Goal: Navigation & Orientation: Find specific page/section

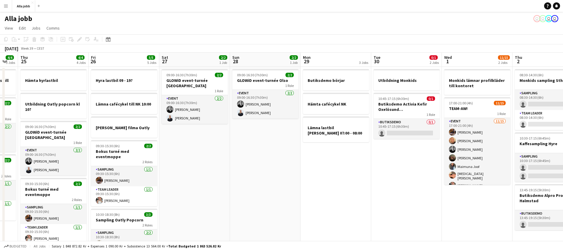
scroll to position [0, 124]
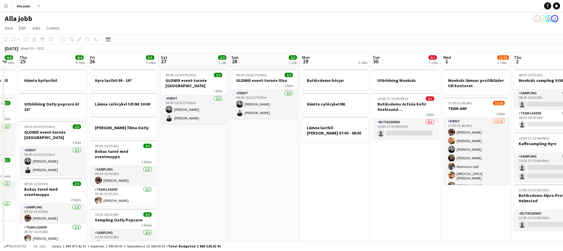
drag, startPoint x: 212, startPoint y: 179, endPoint x: 295, endPoint y: 184, distance: 83.8
click at [296, 184] on app-calendar-viewport "Tue 23 2/2 2 Jobs Wed 24 4/4 3 Jobs Thu 25 4/4 4 Jobs Fri 26 5/5 5 Jobs Sat 27 …" at bounding box center [281, 187] width 563 height 269
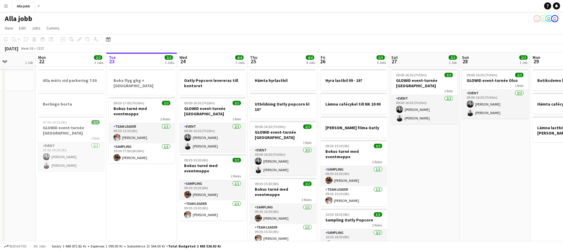
scroll to position [0, 171]
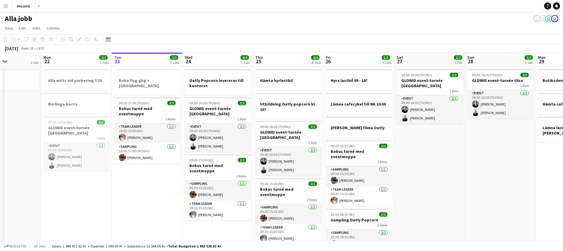
drag, startPoint x: 431, startPoint y: 185, endPoint x: 462, endPoint y: 185, distance: 30.8
click at [462, 185] on app-calendar-viewport "Fri 19 4/4 5 Jobs Sat 20 4/4 3 Jobs Sun 21 1 Job Mon 22 2/2 3 Jobs Tue 23 2/2 2…" at bounding box center [281, 187] width 563 height 269
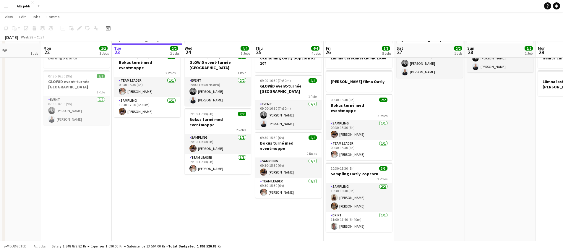
scroll to position [48, 0]
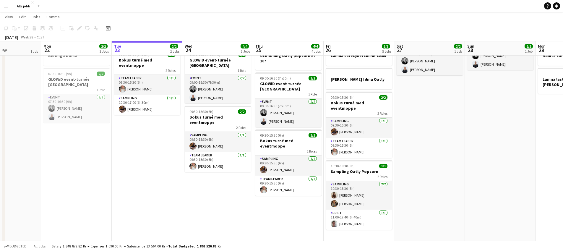
click at [235, 175] on app-date-cell "Oatly Popcorn levereras till kontoret 09:00-16:30 (7h30m) 2/2 GLOWiD event-turn…" at bounding box center [217, 145] width 71 height 255
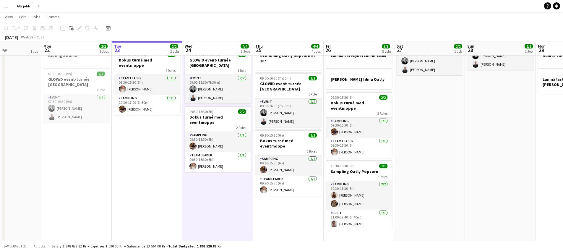
click at [235, 175] on app-date-cell "Oatly Popcorn levereras till kontoret 09:00-16:30 (7h30m) 2/2 GLOWiD event-turn…" at bounding box center [217, 145] width 71 height 255
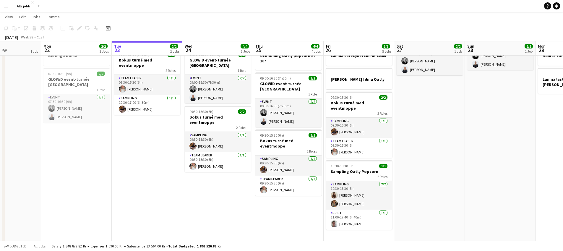
click at [235, 175] on app-date-cell "Oatly Popcorn levereras till kontoret 09:00-16:30 (7h30m) 2/2 GLOWiD event-turn…" at bounding box center [217, 145] width 71 height 255
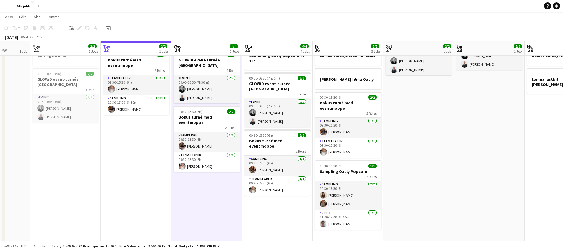
scroll to position [0, 182]
drag, startPoint x: 235, startPoint y: 175, endPoint x: 224, endPoint y: 197, distance: 24.2
click at [224, 201] on app-calendar-viewport "Fri 19 4/4 5 Jobs Sat 20 4/4 3 Jobs Sun 21 1 Job Mon 22 2/2 3 Jobs Tue 23 2/2 2…" at bounding box center [281, 124] width 563 height 298
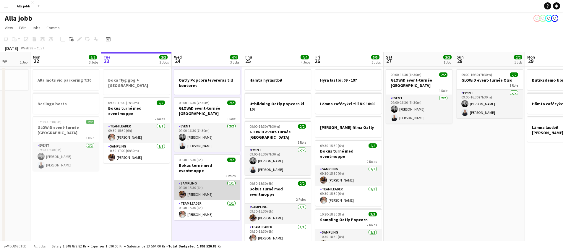
scroll to position [0, 0]
click at [269, 60] on app-board-header-date "Thu 25 4/4 4 Jobs" at bounding box center [278, 60] width 71 height 14
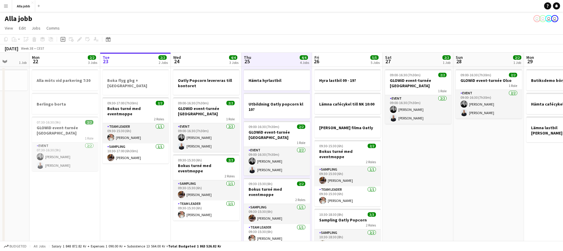
click at [420, 194] on app-date-cell "09:00-16:30 (7h30m) 2/2 GLOWiD event-turnée [GEOGRAPHIC_DATA] 1 Role Event [DAT…" at bounding box center [418, 194] width 71 height 255
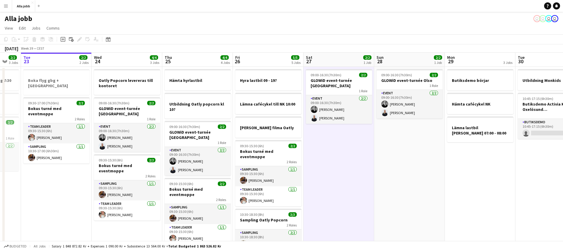
scroll to position [0, 271]
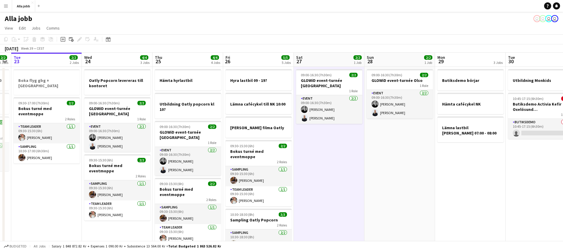
drag, startPoint x: 410, startPoint y: 191, endPoint x: 321, endPoint y: 185, distance: 89.2
click at [321, 185] on app-calendar-viewport "Fri 19 4/4 5 Jobs Sat 20 4/4 3 Jobs Sun 21 1 Job Mon 22 2/2 3 Jobs Tue 23 2/2 2…" at bounding box center [281, 187] width 563 height 269
click at [351, 179] on app-date-cell "09:00-16:30 (7h30m) 2/2 GLOWiD event-turnée [GEOGRAPHIC_DATA] 1 Role Event [DAT…" at bounding box center [329, 194] width 71 height 255
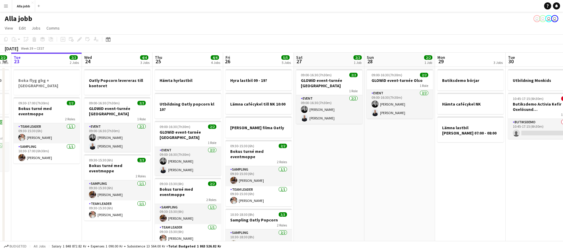
click at [326, 161] on app-date-cell "09:00-16:30 (7h30m) 2/2 GLOWiD event-turnée [GEOGRAPHIC_DATA] 1 Role Event [DAT…" at bounding box center [329, 194] width 71 height 255
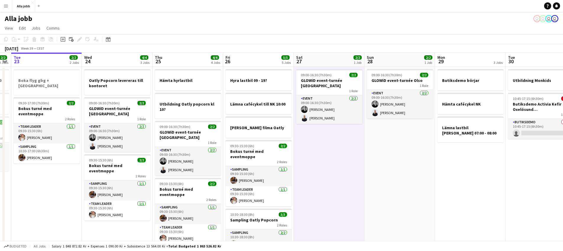
click at [321, 159] on app-date-cell "09:00-16:30 (7h30m) 2/2 GLOWiD event-turnée [GEOGRAPHIC_DATA] 1 Role Event [DAT…" at bounding box center [329, 194] width 71 height 255
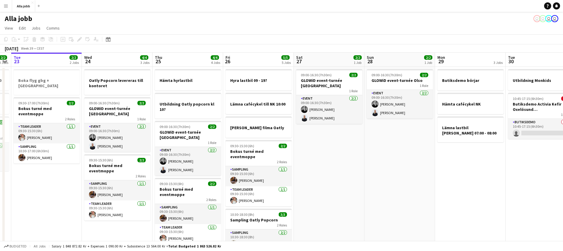
click at [387, 152] on app-date-cell "09:00-16:30 (7h30m) 2/2 GLOWiD event-turnée Olso 1 Role Event [DATE] 09:00-16:3…" at bounding box center [400, 194] width 71 height 255
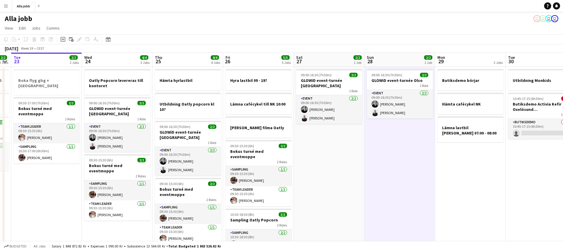
drag, startPoint x: 387, startPoint y: 152, endPoint x: 358, endPoint y: 150, distance: 29.1
click at [387, 152] on app-date-cell "09:00-16:30 (7h30m) 2/2 GLOWiD event-turnée Olso 1 Role Event [DATE] 09:00-16:3…" at bounding box center [400, 194] width 71 height 255
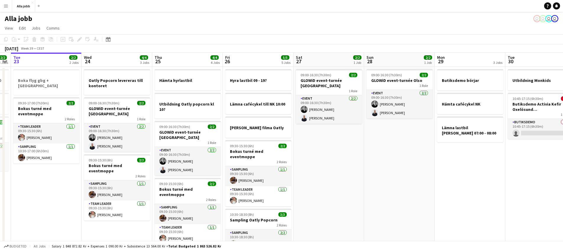
click at [356, 150] on app-date-cell "09:00-16:30 (7h30m) 2/2 GLOWiD event-turnée [GEOGRAPHIC_DATA] 1 Role Event [DAT…" at bounding box center [329, 194] width 71 height 255
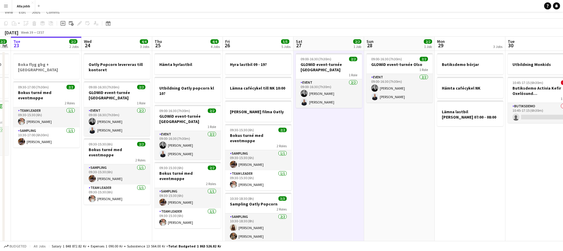
scroll to position [0, 0]
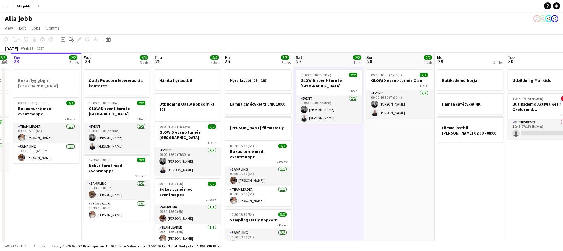
click at [347, 161] on app-date-cell "09:00-16:30 (7h30m) 2/2 GLOWiD event-turnée [GEOGRAPHIC_DATA] 1 Role Event [DAT…" at bounding box center [329, 194] width 71 height 255
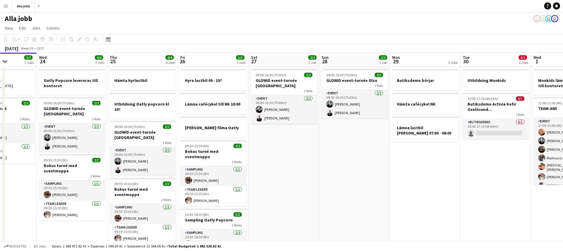
drag, startPoint x: 277, startPoint y: 169, endPoint x: 184, endPoint y: 175, distance: 92.5
click at [185, 175] on app-calendar-viewport "Sun 21 1 Job Mon 22 2/2 3 Jobs Tue 23 2/2 2 Jobs Wed 24 4/4 3 Jobs Thu 25 4/4 4…" at bounding box center [281, 187] width 563 height 269
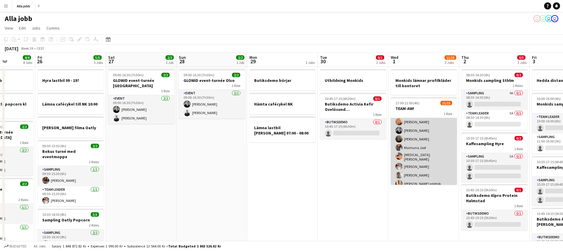
scroll to position [27, 0]
click at [408, 170] on app-card-role "Event [DATE] 17:00-21:00 (4h) [PERSON_NAME] [PERSON_NAME] [PERSON_NAME] [PERSON…" at bounding box center [424, 145] width 66 height 142
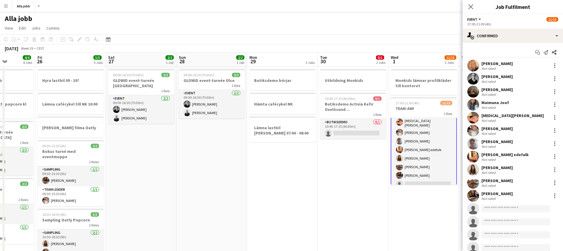
click at [353, 158] on app-date-cell "Utbildning Monkids 10:45-17:15 (6h30m) 0/1 Butiksdemo Activia Kefir Oxelösund (…" at bounding box center [353, 194] width 71 height 255
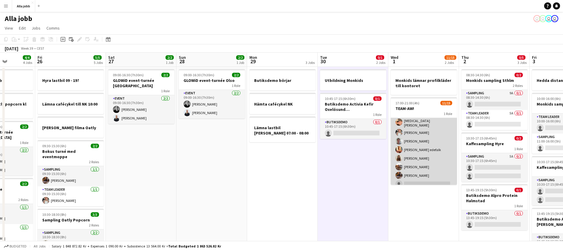
click at [414, 132] on app-card-role "Event [DATE] 17:00-21:00 (4h) [PERSON_NAME] [PERSON_NAME] [PERSON_NAME] [PERSON…" at bounding box center [424, 145] width 66 height 142
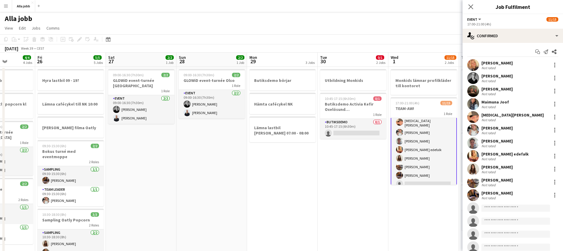
scroll to position [0, 0]
click at [293, 182] on app-date-cell "Butiksdemo börjar Hämta cafécykel NK Lämna lastbil [PERSON_NAME] 07:00 - 08:00" at bounding box center [282, 194] width 71 height 255
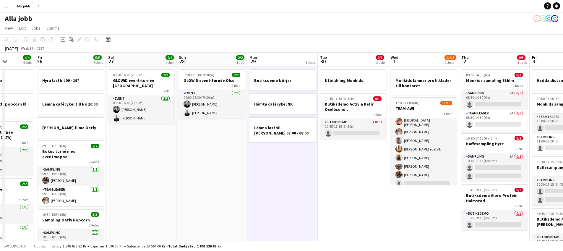
scroll to position [44, 0]
click at [416, 212] on app-date-cell "Monkids lämnar profilkläder till kontoret 17:00-21:00 (4h) 11/15 TEAM-AW! 1 Rol…" at bounding box center [424, 194] width 71 height 255
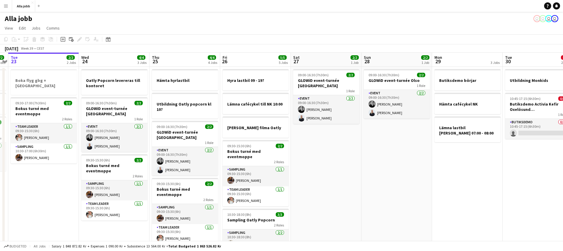
drag, startPoint x: 439, startPoint y: 199, endPoint x: 437, endPoint y: 203, distance: 4.8
click at [449, 201] on app-calendar-viewport "Sun 21 1 Job Mon 22 2/2 3 Jobs Tue 23 2/2 2 Jobs Wed 24 4/4 3 Jobs Thu 25 4/4 4…" at bounding box center [281, 187] width 563 height 269
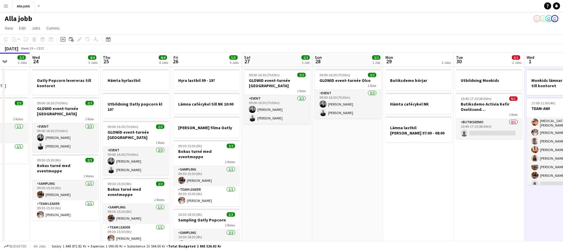
click at [280, 172] on app-date-cell "09:00-16:30 (7h30m) 2/2 GLOWiD event-turnée [GEOGRAPHIC_DATA] 1 Role Event [DAT…" at bounding box center [277, 194] width 71 height 255
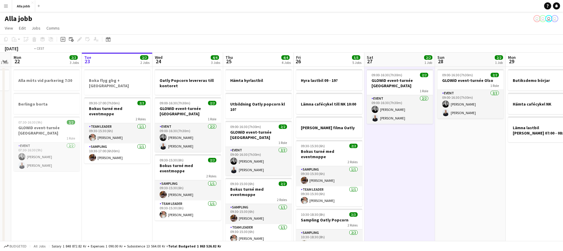
drag, startPoint x: 289, startPoint y: 142, endPoint x: 406, endPoint y: 159, distance: 118.4
click at [405, 159] on app-calendar-viewport "Sat 20 4/4 3 Jobs Sun 21 1 Job Mon 22 2/2 3 Jobs Tue 23 2/2 2 Jobs Wed 24 4/4 3…" at bounding box center [281, 187] width 563 height 269
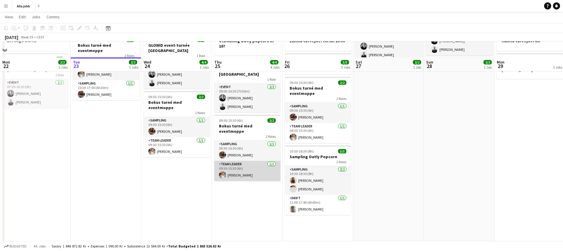
scroll to position [80, 0]
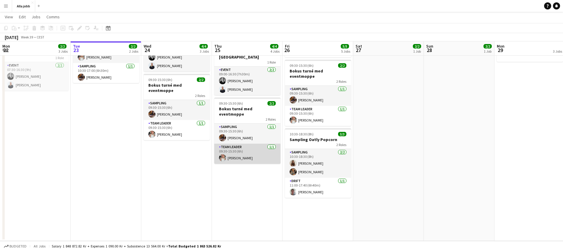
click at [262, 150] on app-card-role "Team Leader 1/1 09:30-15:30 (6h) Ida Malmborg" at bounding box center [247, 154] width 66 height 20
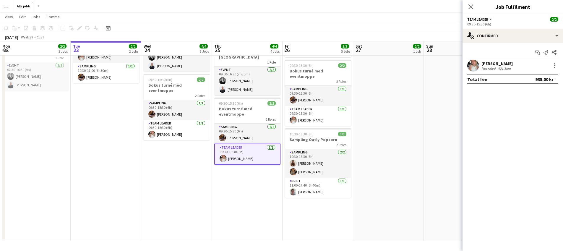
scroll to position [0, 142]
click at [257, 166] on app-date-cell "Hämta hyrlastbil Utbildning Oatly popcorn kl 10? 09:00-16:30 (7h30m) 2/2 GLOWiD…" at bounding box center [246, 113] width 71 height 255
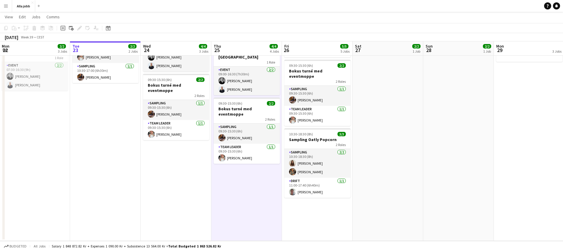
click at [257, 166] on app-date-cell "Hämta hyrlastbil Utbildning Oatly popcorn kl 10? 09:00-16:30 (7h30m) 2/2 GLOWiD…" at bounding box center [246, 113] width 71 height 255
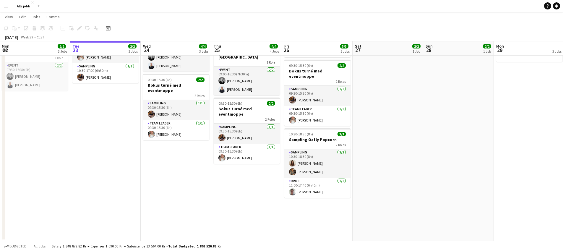
click at [381, 128] on app-date-cell "09:00-16:30 (7h30m) 2/2 GLOWiD event-turnée [GEOGRAPHIC_DATA] 1 Role Event [DAT…" at bounding box center [388, 113] width 71 height 255
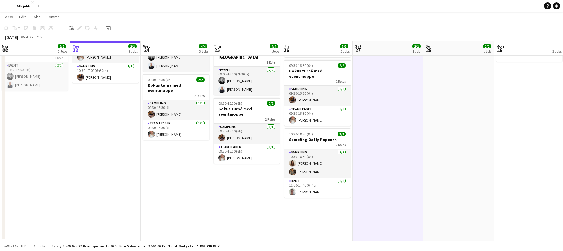
click at [271, 184] on app-date-cell "Hämta hyrlastbil Utbildning Oatly popcorn kl 10? 09:00-16:30 (7h30m) 2/2 GLOWiD…" at bounding box center [246, 113] width 71 height 255
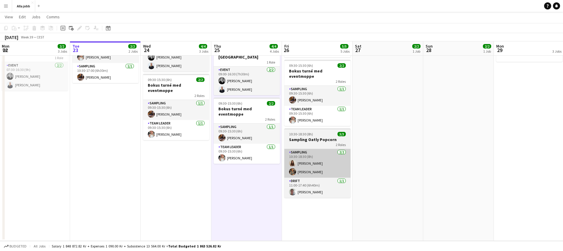
drag, startPoint x: 387, startPoint y: 153, endPoint x: 301, endPoint y: 164, distance: 87.0
click at [385, 153] on app-calendar-viewport "Sat 20 4/4 3 Jobs Sun 21 1 Job Mon 22 2/2 3 Jobs Tue 23 2/2 2 Jobs Wed 24 4/4 3…" at bounding box center [281, 92] width 563 height 298
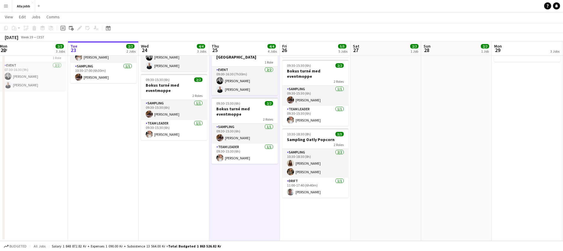
click at [261, 181] on app-date-cell "Hämta hyrlastbil Utbildning Oatly popcorn kl 10? 09:00-16:30 (7h30m) 2/2 GLOWiD…" at bounding box center [244, 113] width 71 height 255
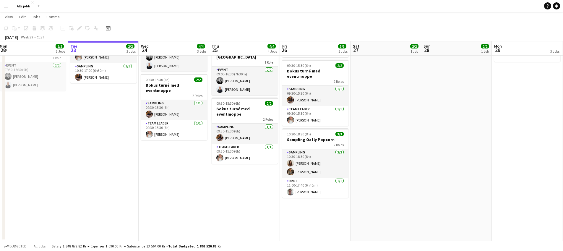
drag, startPoint x: 364, startPoint y: 154, endPoint x: 351, endPoint y: 158, distance: 13.7
click at [364, 154] on app-date-cell "09:00-16:30 (7h30m) 2/2 GLOWiD event-turnée [GEOGRAPHIC_DATA] 1 Role Event [DAT…" at bounding box center [386, 113] width 71 height 255
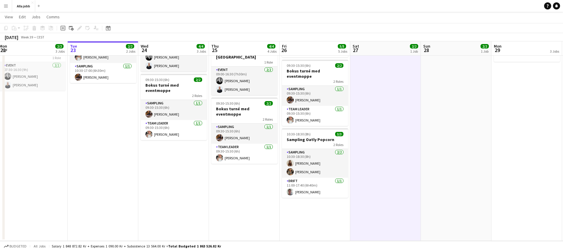
click at [256, 172] on app-date-cell "Hämta hyrlastbil Utbildning Oatly popcorn kl 10? 09:00-16:30 (7h30m) 2/2 GLOWiD…" at bounding box center [244, 113] width 71 height 255
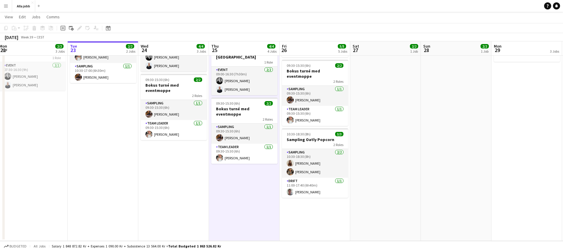
drag, startPoint x: 396, startPoint y: 129, endPoint x: 389, endPoint y: 130, distance: 7.7
click at [395, 129] on app-calendar-viewport "Sat 20 4/4 3 Jobs Sun 21 1 Job Mon 22 2/2 3 Jobs Tue 23 2/2 2 Jobs Wed 24 4/4 3…" at bounding box center [281, 92] width 563 height 298
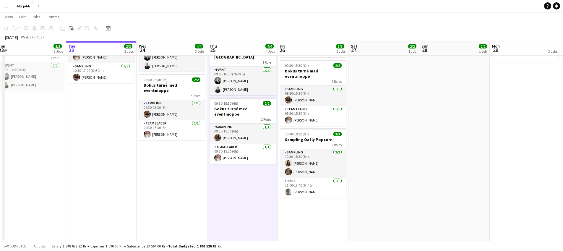
click at [272, 182] on app-date-cell "Hämta hyrlastbil Utbildning Oatly popcorn kl 10? 09:00-16:30 (7h30m) 2/2 GLOWiD…" at bounding box center [242, 113] width 71 height 255
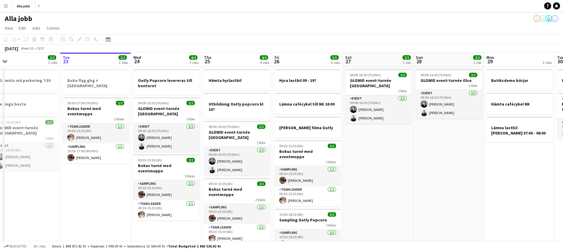
scroll to position [0, 156]
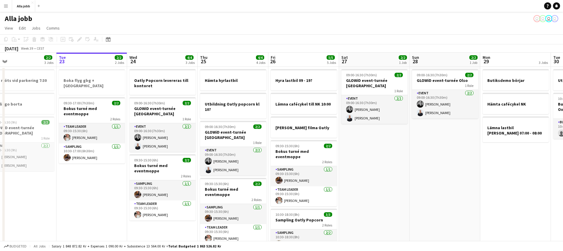
drag, startPoint x: 430, startPoint y: 196, endPoint x: 422, endPoint y: 198, distance: 7.6
click at [422, 198] on app-calendar-viewport "Sat 20 4/4 3 Jobs Sun 21 1 Job Mon 22 2/2 3 Jobs Tue 23 2/2 2 Jobs Wed 24 4/4 3…" at bounding box center [281, 187] width 563 height 269
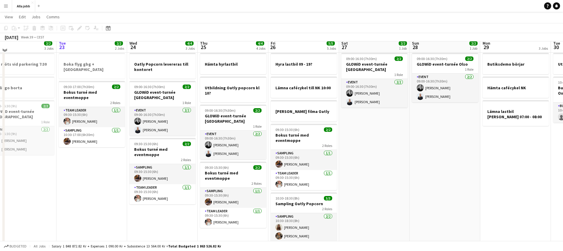
scroll to position [13, 0]
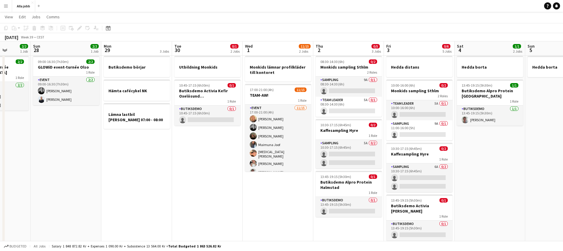
drag, startPoint x: 437, startPoint y: 197, endPoint x: 55, endPoint y: 169, distance: 382.8
click at [55, 170] on app-calendar-viewport "Wed 24 4/4 3 Jobs Thu 25 4/4 4 Jobs Fri 26 5/5 5 Jobs Sat 27 2/2 1 Job Sun 28 2…" at bounding box center [281, 159] width 563 height 298
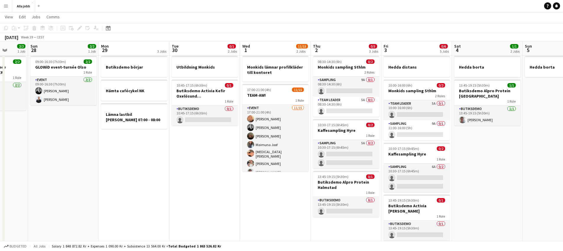
click at [210, 168] on app-date-cell "Utbildning Monkids 10:45-17:15 (6h30m) 0/1 Butiksdemo Activia Kefir Oxelösund (…" at bounding box center [204, 181] width 71 height 255
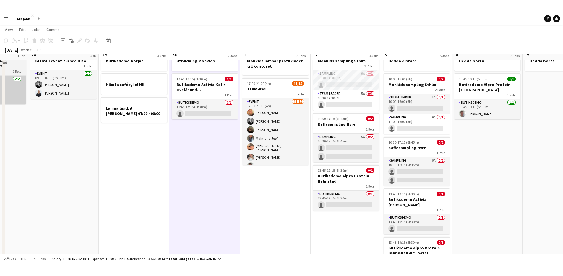
scroll to position [33, 0]
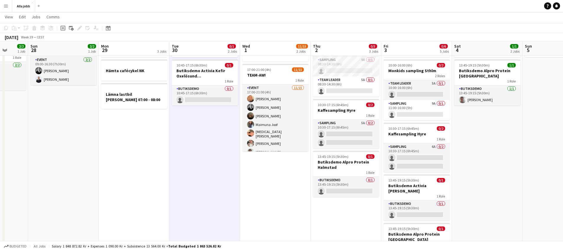
click at [276, 215] on app-date-cell "Monkids lämnar profilkläder till kontoret 17:00-21:00 (4h) 11/15 TEAM-AW! 1 Rol…" at bounding box center [275, 160] width 71 height 255
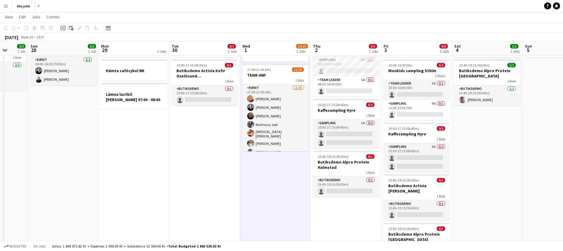
click at [130, 166] on app-date-cell "Butiksdemo börjar Hämta cafécykel NK Lämna lastbil [PERSON_NAME] 07:00 - 08:00" at bounding box center [134, 160] width 71 height 255
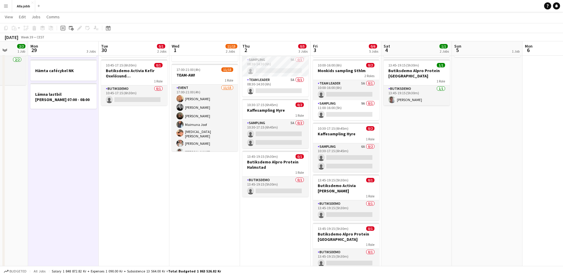
click at [286, 221] on app-date-cell "08:30-14:30 (6h) 0/2 Monkids sampling Sthlm 2 Roles Sampling 9A 0/1 08:30-14:30…" at bounding box center [275, 160] width 71 height 255
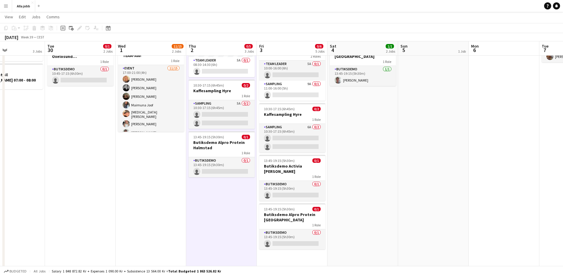
scroll to position [0, 167]
drag, startPoint x: 271, startPoint y: 223, endPoint x: 218, endPoint y: 218, distance: 53.8
click at [218, 218] on app-calendar-viewport "Sat 27 2/2 1 Job Sun 28 2/2 1 Job Mon 29 3 Jobs Tue 30 0/1 2 Jobs Wed 1 11/15 2…" at bounding box center [281, 121] width 563 height 300
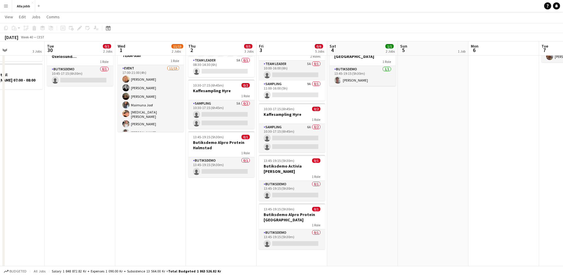
scroll to position [0, 168]
click at [350, 225] on app-date-cell "Hedda borta 13:45-19:15 (5h30m) 1/1 Butiksdemo Alpro Protein Göteborg 1 Role Bu…" at bounding box center [362, 142] width 71 height 256
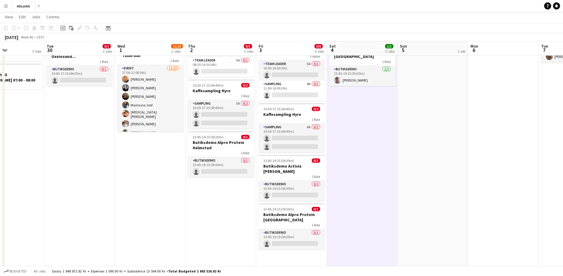
click at [236, 227] on app-date-cell "08:30-14:30 (6h) 0/2 Monkids sampling Sthlm 2 Roles Sampling 9A 0/1 08:30-14:30…" at bounding box center [221, 142] width 71 height 256
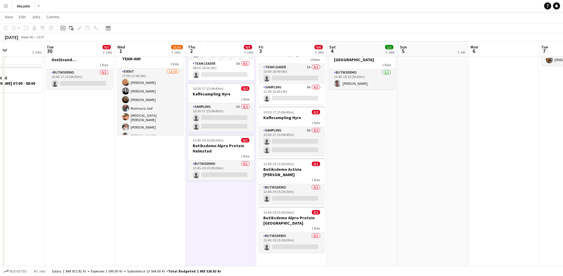
scroll to position [50, 0]
click at [235, 217] on app-date-cell "08:30-14:30 (6h) 0/2 Monkids sampling Sthlm 2 Roles Sampling 9A 0/1 08:30-14:30…" at bounding box center [221, 144] width 71 height 256
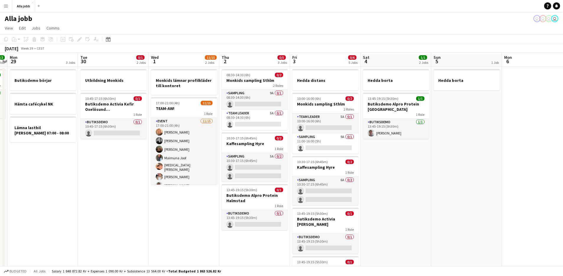
scroll to position [0, 176]
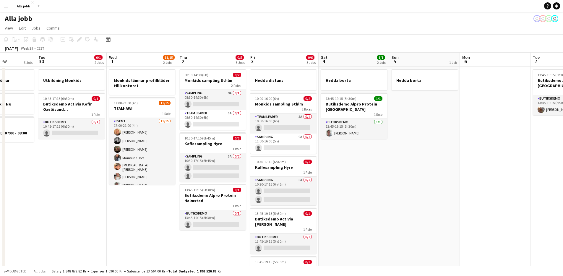
drag, startPoint x: 396, startPoint y: 193, endPoint x: 459, endPoint y: 191, distance: 62.4
click at [459, 191] on app-calendar-viewport "Sat 27 2/2 1 Job Sun 28 2/2 1 Job Mon 29 3 Jobs Tue 30 0/1 2 Jobs Wed 1 11/15 2…" at bounding box center [281, 188] width 563 height 271
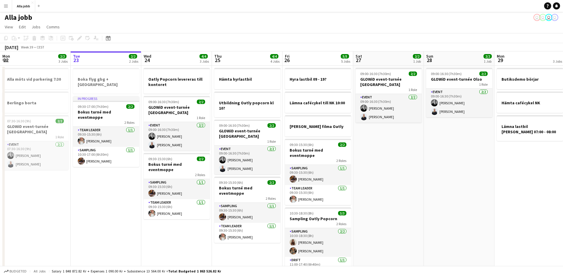
scroll to position [30, 0]
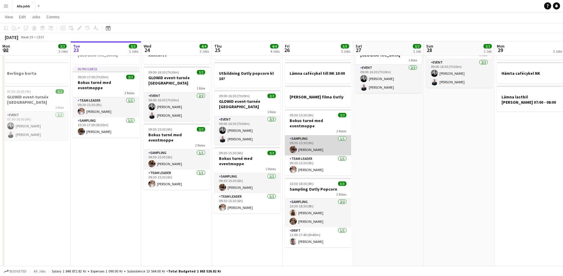
click at [318, 139] on app-card-role "Sampling 1/1 09:30-15:30 (6h) Livia Salov Klaesson" at bounding box center [318, 145] width 66 height 20
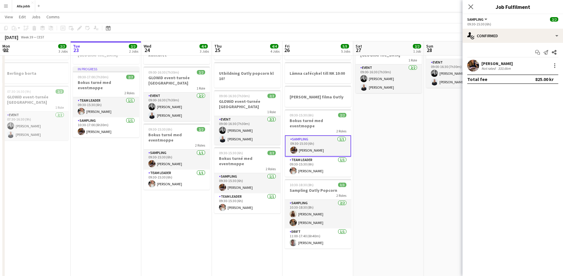
click at [470, 66] on app-user-avatar at bounding box center [474, 66] width 12 height 12
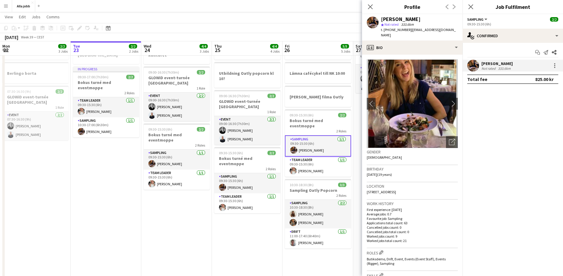
click at [186, 214] on app-date-cell "Oatly Popcorn levereras till kontoret 09:00-16:30 (7h30m) 2/2 GLOWiD event-turn…" at bounding box center [176, 163] width 71 height 255
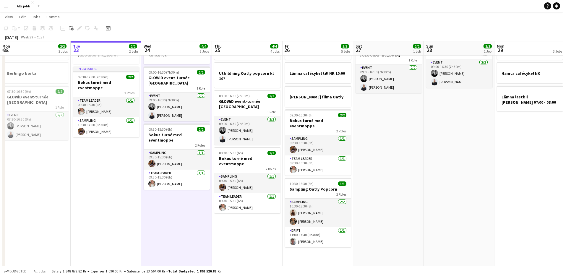
click at [189, 200] on app-date-cell "Oatly Popcorn levereras till kontoret 09:00-16:30 (7h30m) 2/2 GLOWiD event-turn…" at bounding box center [176, 163] width 71 height 255
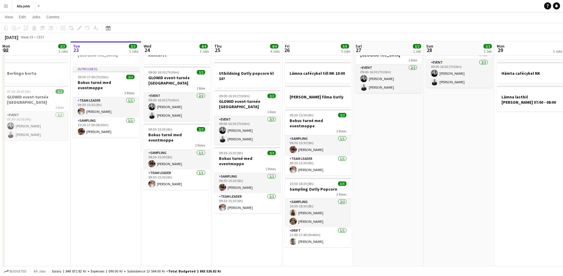
click at [184, 190] on app-date-cell "Oatly Popcorn levereras till kontoret 09:00-16:30 (7h30m) 2/2 GLOWiD event-turn…" at bounding box center [176, 163] width 71 height 255
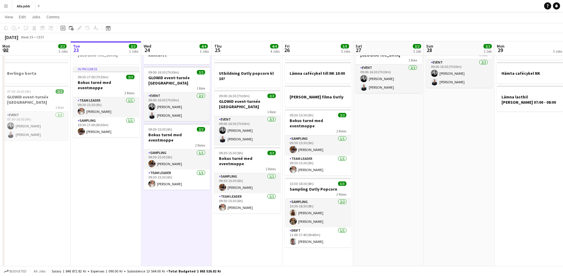
click at [105, 151] on app-date-cell "Boka flyg gbg + malmö In progress 09:30-17:00 (7h30m) 2/2 Bokus turné med event…" at bounding box center [106, 163] width 71 height 255
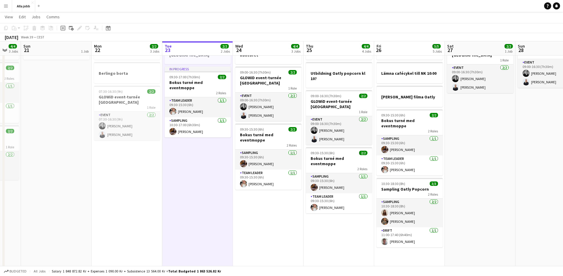
scroll to position [0, 120]
drag, startPoint x: 115, startPoint y: 145, endPoint x: 196, endPoint y: 165, distance: 83.5
click at [196, 165] on app-calendar-viewport "Fri 19 4/4 5 Jobs Sat 20 4/4 3 Jobs Sun 21 1 Job Mon 22 2/2 3 Jobs Tue 23 2/2 2…" at bounding box center [281, 142] width 563 height 298
click at [192, 144] on app-date-cell "Boka flyg gbg + malmö In progress 09:30-17:00 (7h30m) 2/2 Bokus turné med event…" at bounding box center [198, 163] width 71 height 255
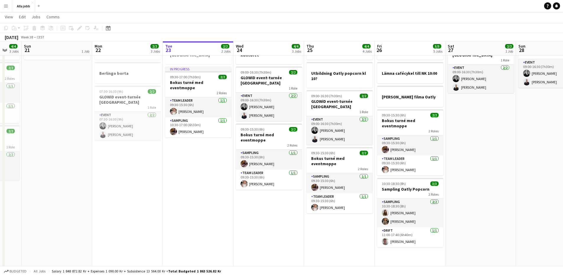
click at [192, 144] on app-date-cell "Boka flyg gbg + malmö In progress 09:30-17:00 (7h30m) 2/2 Bokus turné med event…" at bounding box center [198, 163] width 71 height 255
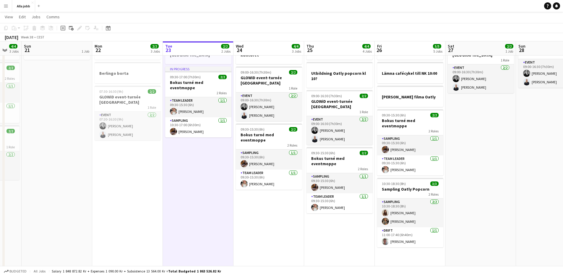
click at [192, 144] on app-date-cell "Boka flyg gbg + malmö In progress 09:30-17:00 (7h30m) 2/2 Bokus turné med event…" at bounding box center [198, 163] width 71 height 255
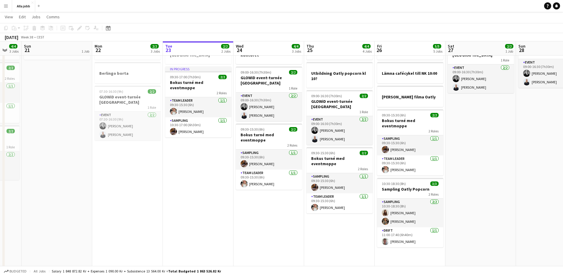
click at [192, 144] on app-date-cell "Boka flyg gbg + malmö In progress 09:30-17:00 (7h30m) 2/2 Bokus turné med event…" at bounding box center [198, 163] width 71 height 255
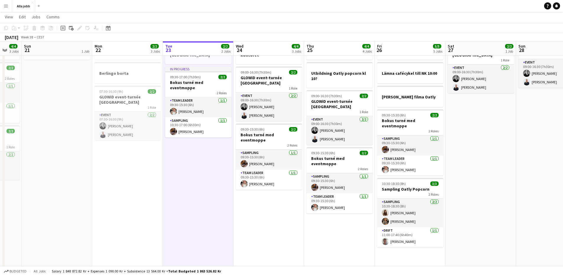
click at [271, 210] on app-date-cell "Oatly Popcorn levereras till kontoret 09:00-16:30 (7h30m) 2/2 GLOWiD event-turn…" at bounding box center [269, 163] width 71 height 255
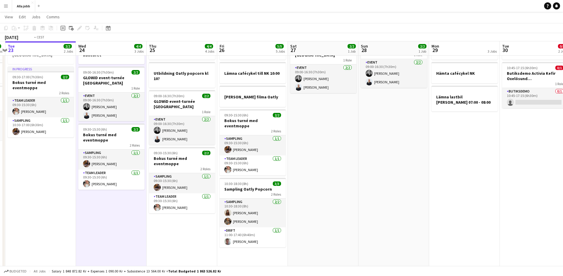
scroll to position [0, 172]
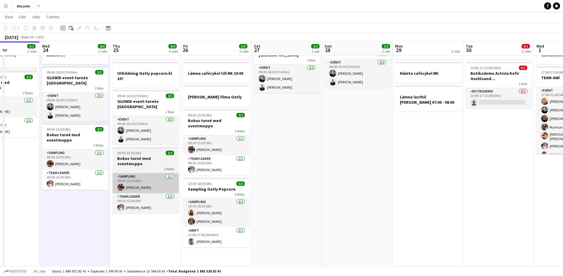
drag, startPoint x: 327, startPoint y: 230, endPoint x: 138, endPoint y: 178, distance: 196.7
click at [133, 179] on app-calendar-viewport "Sun 21 1 Job Mon 22 2/2 3 Jobs Tue 23 2/2 2 Jobs Wed 24 4/4 3 Jobs Thu 25 4/4 4…" at bounding box center [281, 142] width 563 height 298
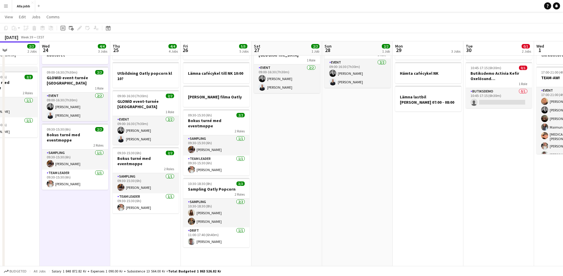
click at [154, 222] on app-date-cell "Hämta hyrlastbil Utbildning Oatly popcorn kl 10? 09:00-16:30 (7h30m) 2/2 GLOWiD…" at bounding box center [145, 163] width 71 height 255
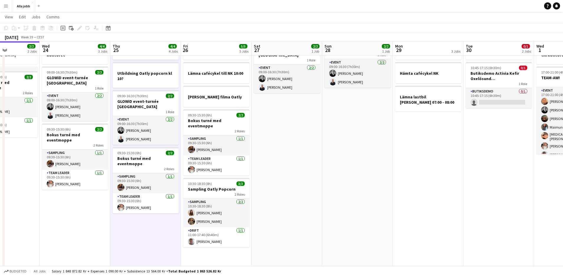
click at [234, 251] on app-date-cell "Hyra lastbil 09 - 19? Lämna cafécykel till NK 10:00 Samuel filma Oatly 09:30-15…" at bounding box center [216, 163] width 71 height 255
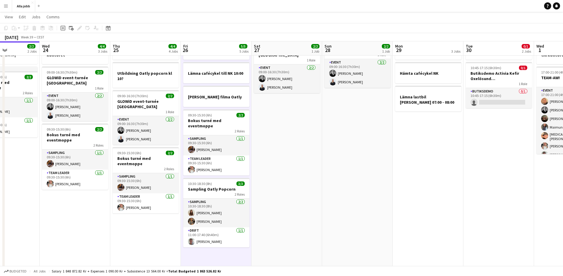
click at [268, 214] on app-date-cell "09:00-16:30 (7h30m) 2/2 GLOWiD event-turnée [GEOGRAPHIC_DATA] 1 Role Event [DAT…" at bounding box center [287, 163] width 71 height 255
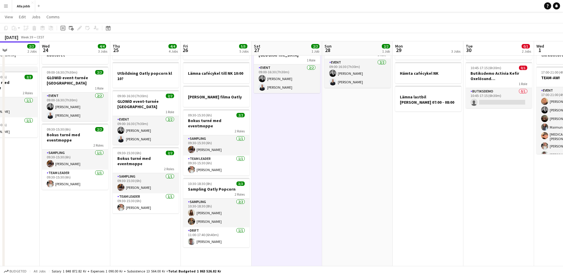
click at [269, 215] on app-date-cell "09:00-16:30 (7h30m) 2/2 GLOWiD event-turnée [GEOGRAPHIC_DATA] 1 Role Event [DAT…" at bounding box center [287, 163] width 71 height 255
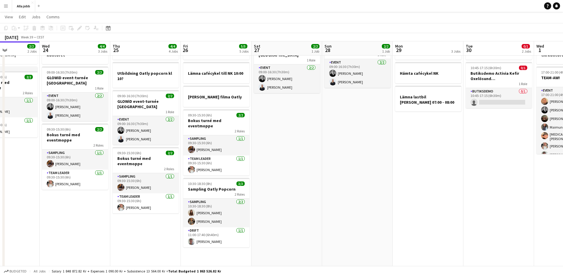
scroll to position [0, 174]
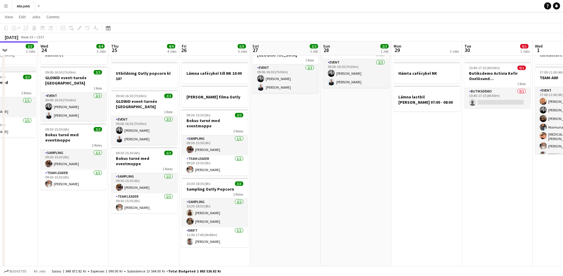
click at [267, 214] on app-date-cell "09:00-16:30 (7h30m) 2/2 GLOWiD event-turnée [GEOGRAPHIC_DATA] 1 Role Event [DAT…" at bounding box center [285, 163] width 71 height 255
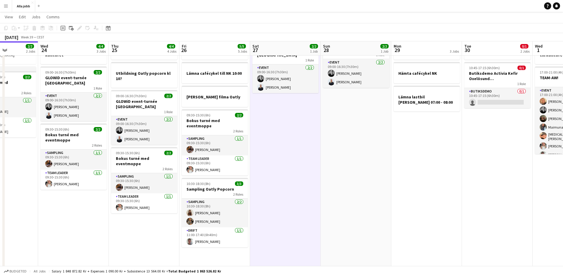
click at [267, 214] on app-date-cell "09:00-16:30 (7h30m) 2/2 GLOWiD event-turnée [GEOGRAPHIC_DATA] 1 Role Event [DAT…" at bounding box center [285, 163] width 71 height 255
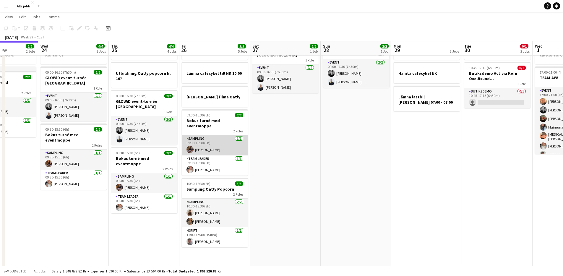
click at [210, 149] on app-card-role "Sampling 1/1 09:30-15:30 (6h) Livia Salov Klaesson" at bounding box center [215, 145] width 66 height 20
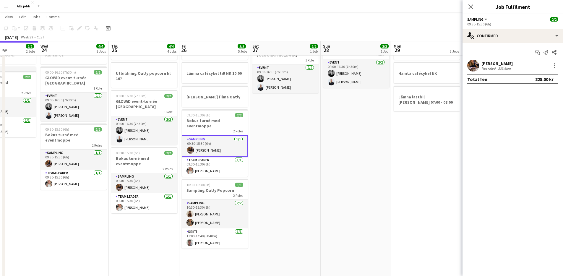
click at [280, 147] on app-date-cell "09:00-16:30 (7h30m) 2/2 GLOWiD event-turnée [GEOGRAPHIC_DATA] 1 Role Event [DAT…" at bounding box center [285, 163] width 71 height 255
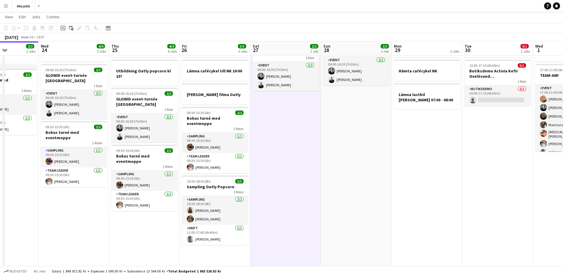
scroll to position [0, 0]
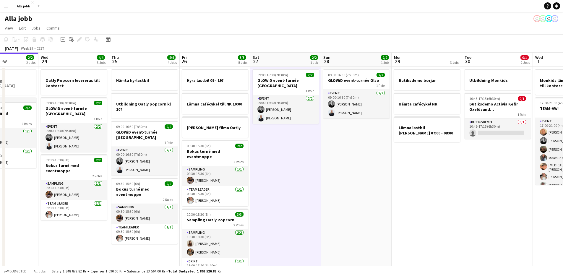
click at [285, 195] on app-date-cell "09:00-16:30 (7h30m) 2/2 GLOWiD event-turnée [GEOGRAPHIC_DATA] 1 Role Event [DAT…" at bounding box center [285, 194] width 71 height 255
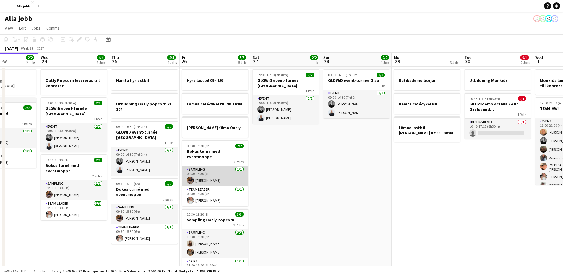
click at [227, 170] on app-card-role "Sampling 1/1 09:30-15:30 (6h) Livia Salov Klaesson" at bounding box center [215, 176] width 66 height 20
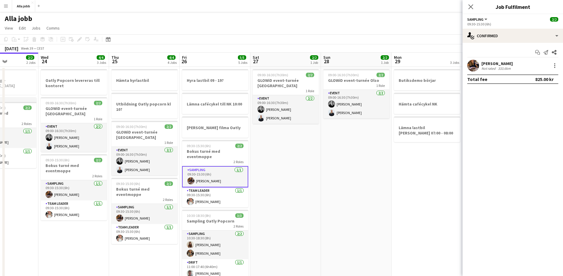
click at [331, 198] on app-date-cell "09:00-16:30 (7h30m) 2/2 GLOWiD event-turnée Olso 1 Role Event [DATE] 09:00-16:3…" at bounding box center [356, 194] width 71 height 255
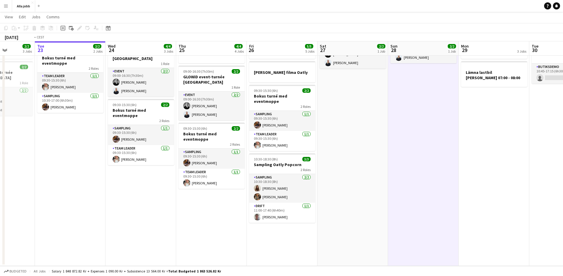
scroll to position [0, 125]
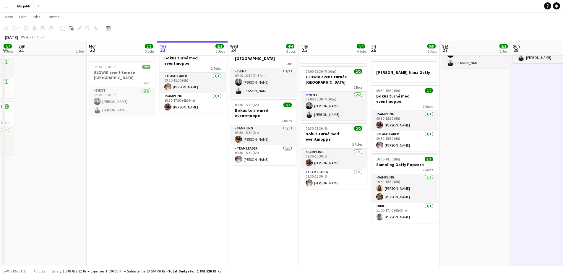
drag, startPoint x: 203, startPoint y: 237, endPoint x: 383, endPoint y: 260, distance: 181.7
click at [400, 267] on app-board "Alla jobb user user user user View Day view expanded Day view collapsed Month v…" at bounding box center [281, 116] width 563 height 319
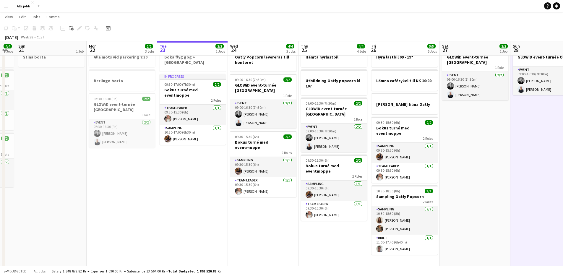
scroll to position [0, 0]
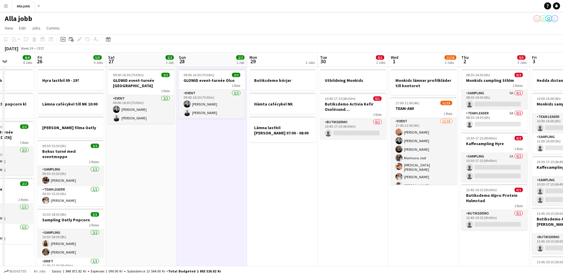
drag, startPoint x: 471, startPoint y: 146, endPoint x: 198, endPoint y: 142, distance: 272.4
click at [199, 143] on app-calendar-viewport "Tue 23 2/2 2 Jobs Wed 24 4/4 3 Jobs Thu 25 4/4 4 Jobs Fri 26 5/5 5 Jobs Sat 27 …" at bounding box center [281, 187] width 563 height 269
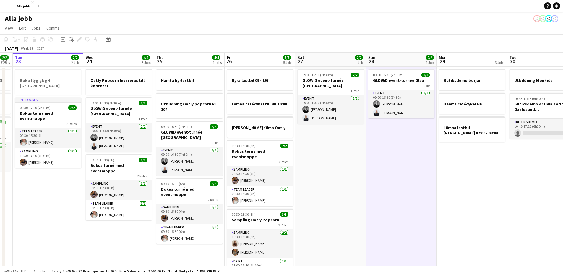
drag, startPoint x: 297, startPoint y: 175, endPoint x: 490, endPoint y: 214, distance: 196.5
click at [490, 214] on app-calendar-viewport "Sun 21 1 Job Mon 22 2/2 3 Jobs Tue 23 2/2 2 Jobs Wed 24 4/4 3 Jobs Thu 25 4/4 4…" at bounding box center [281, 187] width 563 height 269
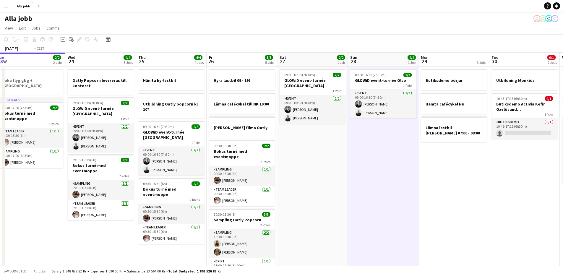
drag, startPoint x: 341, startPoint y: 206, endPoint x: 565, endPoint y: 177, distance: 225.5
click at [563, 177] on html "Menu Boards Boards Boards All jobs Status Workforce Workforce My Workforce Recr…" at bounding box center [281, 166] width 563 height 332
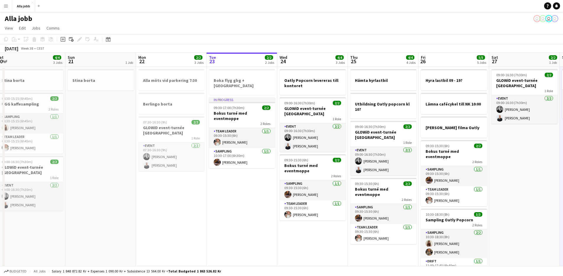
scroll to position [0, 119]
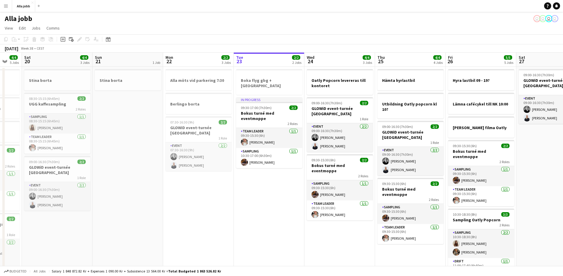
click at [264, 188] on app-date-cell "Boka flyg gbg + malmö In progress 09:30-17:00 (7h30m) 2/2 Bokus turné med event…" at bounding box center [269, 201] width 71 height 268
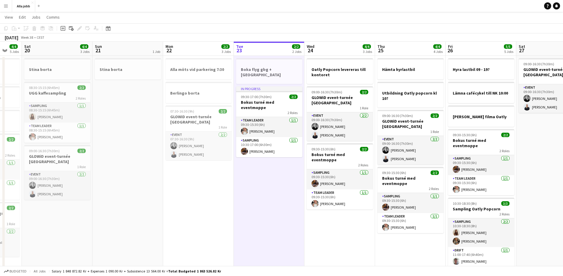
scroll to position [0, 0]
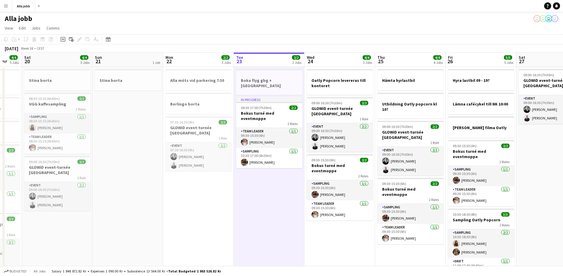
click at [249, 165] on app-date-cell "Boka flyg gbg + malmö In progress 09:30-17:00 (7h30m) 2/2 Bokus turné med event…" at bounding box center [269, 201] width 71 height 268
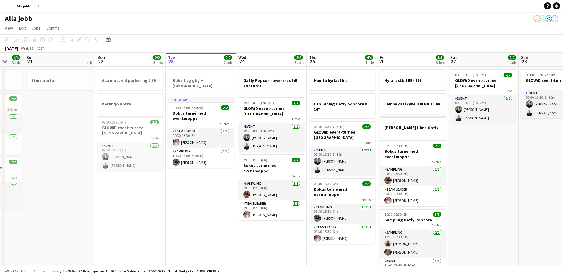
click at [278, 195] on app-calendar-viewport "Thu 18 5/5 6 Jobs Fri 19 4/4 5 Jobs Sat 20 4/4 3 Jobs Sun 21 1 Job Mon 22 2/2 3…" at bounding box center [281, 194] width 563 height 282
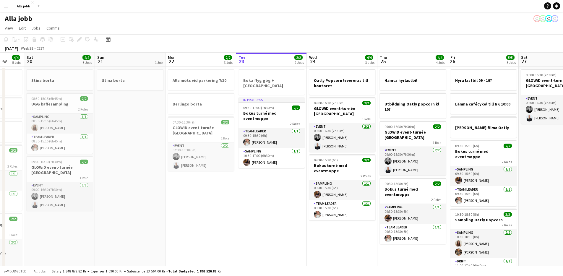
click at [264, 174] on app-date-cell "Boka flyg gbg + malmö In progress 09:30-17:00 (7h30m) 2/2 Bokus turné med event…" at bounding box center [271, 201] width 71 height 268
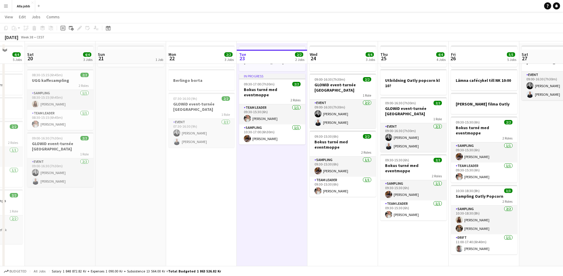
scroll to position [21, 0]
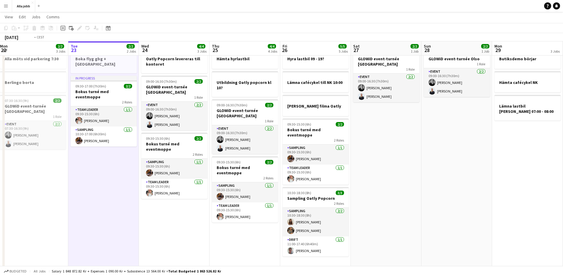
drag, startPoint x: 359, startPoint y: 241, endPoint x: 203, endPoint y: 221, distance: 157.1
click at [203, 221] on app-calendar-viewport "Fri 19 4/4 5 Jobs Sat 20 4/4 3 Jobs Sun 21 1 Job Mon 22 2/2 3 Jobs Tue 23 2/2 2…" at bounding box center [281, 157] width 563 height 311
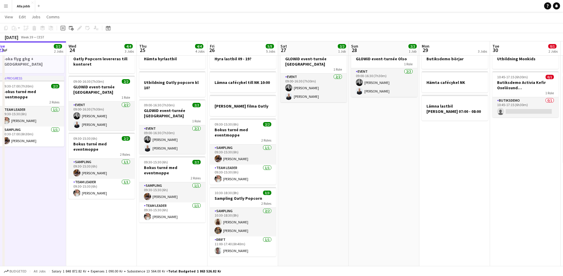
drag, startPoint x: 427, startPoint y: 170, endPoint x: 364, endPoint y: 188, distance: 65.3
click at [366, 188] on app-calendar-viewport "Fri 19 4/4 5 Jobs Sat 20 4/4 3 Jobs Sun 21 1 Job Mon 22 2/2 3 Jobs Tue 23 2/2 2…" at bounding box center [281, 157] width 563 height 311
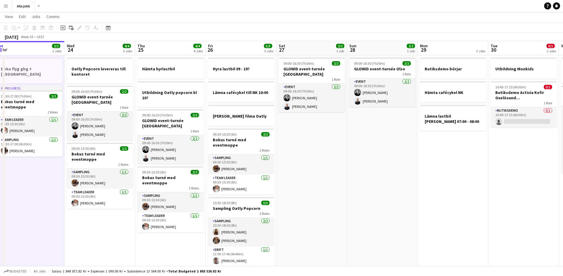
scroll to position [12, 0]
click at [297, 180] on app-date-cell "09:00-16:30 (7h30m) 2/2 GLOWiD event-turnée [GEOGRAPHIC_DATA] 1 Role Event [DAT…" at bounding box center [312, 189] width 71 height 268
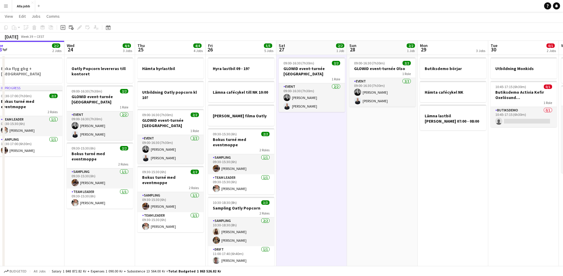
click at [296, 185] on app-date-cell "09:00-16:30 (7h30m) 2/2 GLOWiD event-turnée [GEOGRAPHIC_DATA] 1 Role Event [DAT…" at bounding box center [312, 189] width 71 height 268
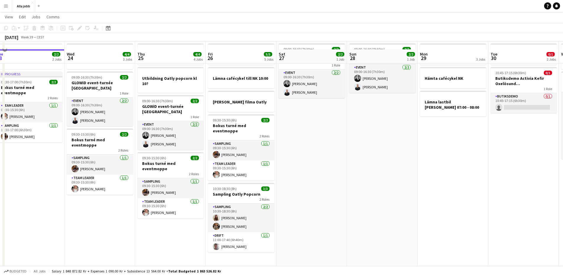
scroll to position [0, 0]
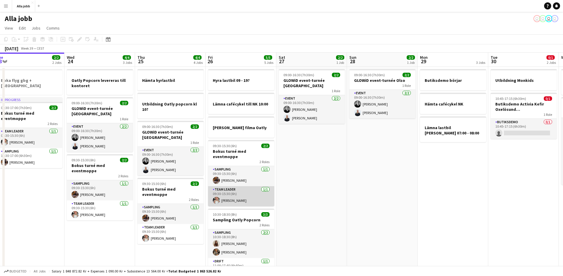
click at [250, 190] on app-card-role "Team Leader 1/1 09:30-15:30 (6h) Ida Malmborg" at bounding box center [241, 196] width 66 height 20
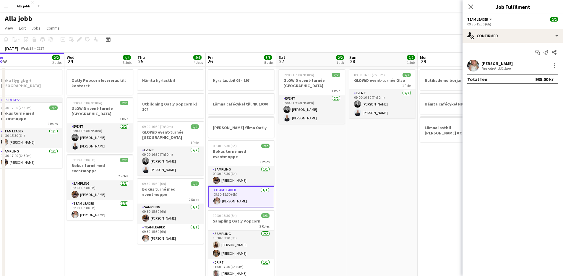
click at [310, 149] on app-date-cell "09:00-16:30 (7h30m) 2/2 GLOWiD event-turnée [GEOGRAPHIC_DATA] 1 Role Event [DAT…" at bounding box center [312, 201] width 71 height 268
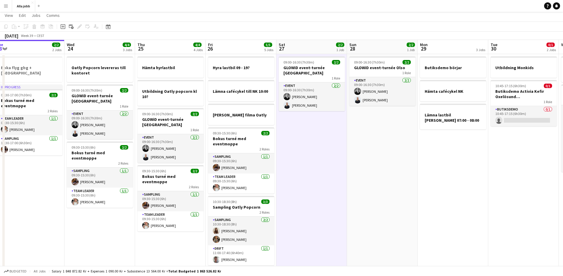
scroll to position [31, 0]
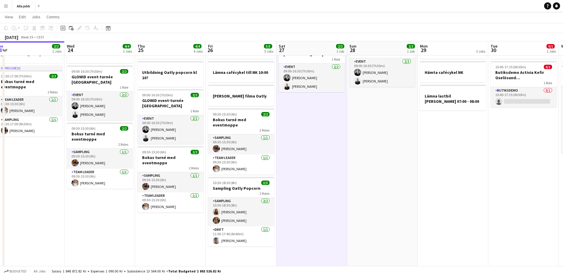
drag, startPoint x: 279, startPoint y: 114, endPoint x: 313, endPoint y: 115, distance: 33.4
click at [289, 115] on app-calendar-viewport "Fri 19 4/4 5 Jobs Sat 20 4/4 3 Jobs Sun 21 1 Job Mon 22 2/2 3 Jobs Tue 23 2/2 2…" at bounding box center [281, 147] width 563 height 311
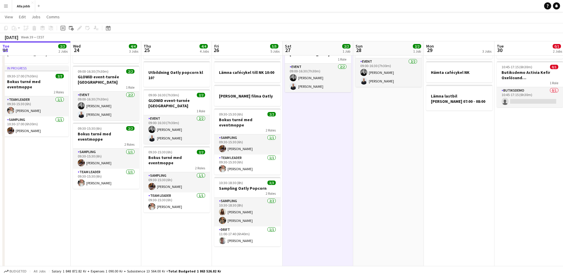
click at [313, 115] on app-date-cell "09:00-16:30 (7h30m) 2/2 GLOWiD event-turnée [GEOGRAPHIC_DATA] 1 Role Event [DAT…" at bounding box center [318, 169] width 71 height 268
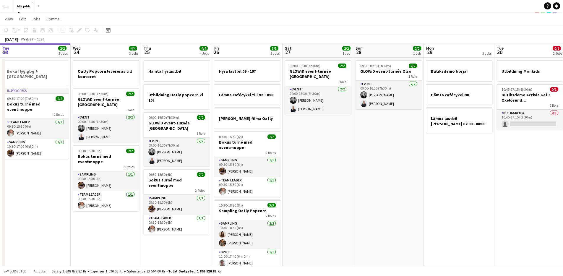
scroll to position [0, 0]
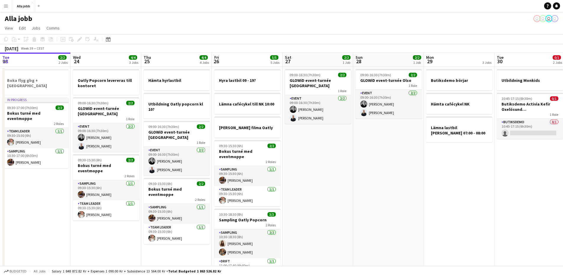
click at [332, 188] on app-date-cell "09:00-16:30 (7h30m) 2/2 GLOWiD event-turnée [GEOGRAPHIC_DATA] 1 Role Event [DAT…" at bounding box center [318, 201] width 71 height 268
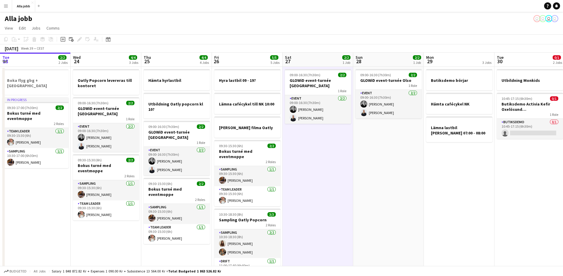
click at [332, 188] on app-date-cell "09:00-16:30 (7h30m) 2/2 GLOWiD event-turnée [GEOGRAPHIC_DATA] 1 Role Event [DAT…" at bounding box center [318, 201] width 71 height 268
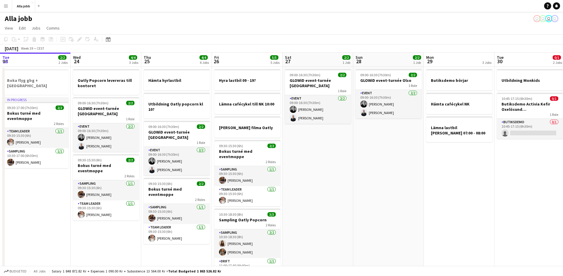
click at [332, 188] on app-date-cell "09:00-16:30 (7h30m) 2/2 GLOWiD event-turnée [GEOGRAPHIC_DATA] 1 Role Event [DAT…" at bounding box center [318, 201] width 71 height 268
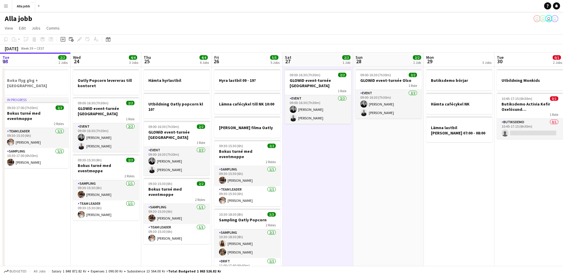
click at [332, 188] on app-date-cell "09:00-16:30 (7h30m) 2/2 GLOWiD event-turnée [GEOGRAPHIC_DATA] 1 Role Event [DAT…" at bounding box center [318, 201] width 71 height 268
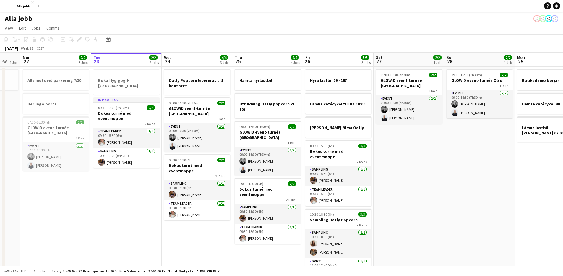
scroll to position [0, 167]
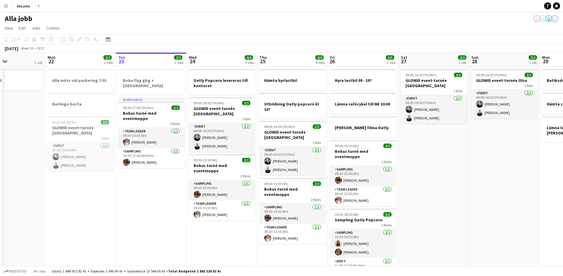
drag, startPoint x: 332, startPoint y: 188, endPoint x: 448, endPoint y: 202, distance: 116.8
click at [448, 202] on app-calendar-viewport "Fri 19 4/4 5 Jobs Sat 20 4/4 3 Jobs Sun 21 1 Job Mon 22 2/2 3 Jobs Tue 23 2/2 2…" at bounding box center [281, 194] width 563 height 282
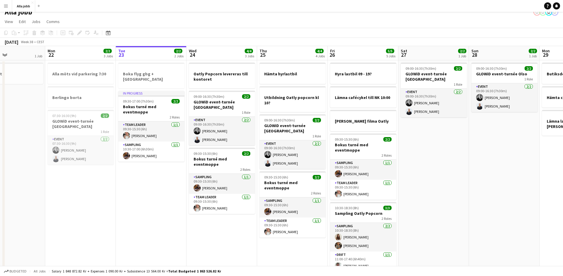
scroll to position [52, 0]
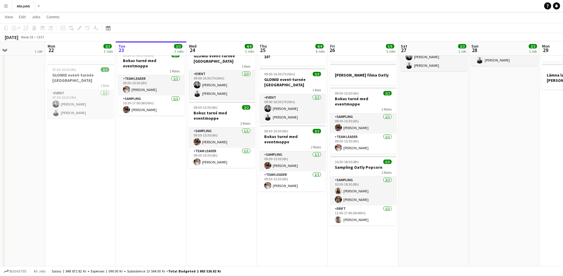
click at [301, 233] on app-date-cell "Hämta hyrlastbil Utbildning Oatly popcorn kl 10? 09:00-16:30 (7h30m) 2/2 GLOWiD…" at bounding box center [292, 148] width 71 height 268
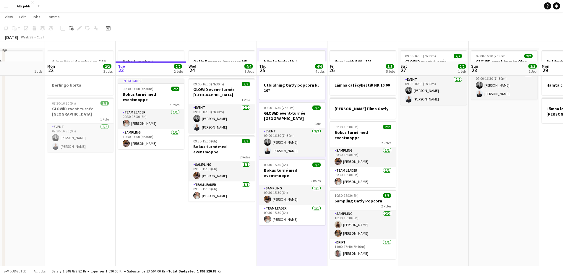
scroll to position [0, 0]
